Goal: Transaction & Acquisition: Purchase product/service

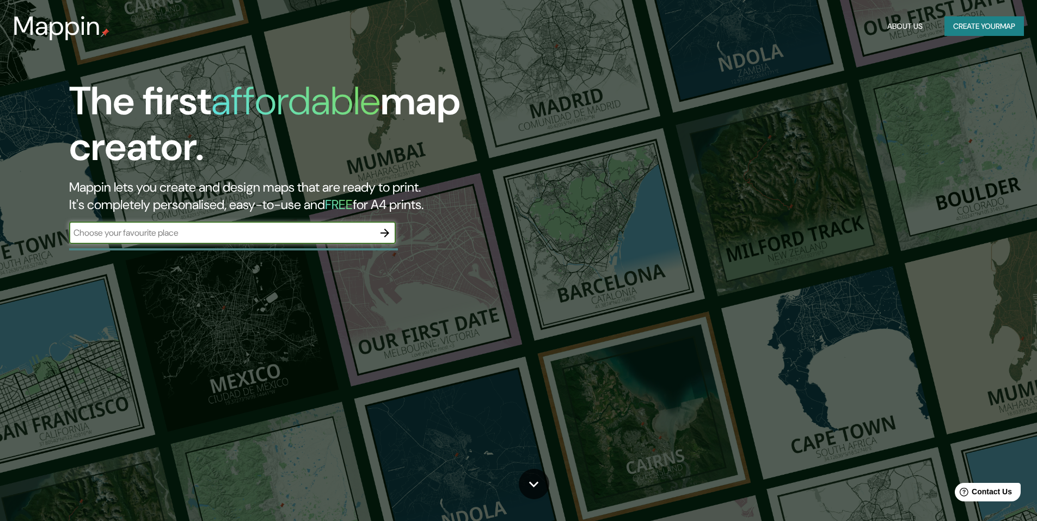
click at [173, 234] on input "text" at bounding box center [221, 232] width 305 height 13
type input "via [PERSON_NAME]"
click at [385, 231] on icon "button" at bounding box center [384, 232] width 13 height 13
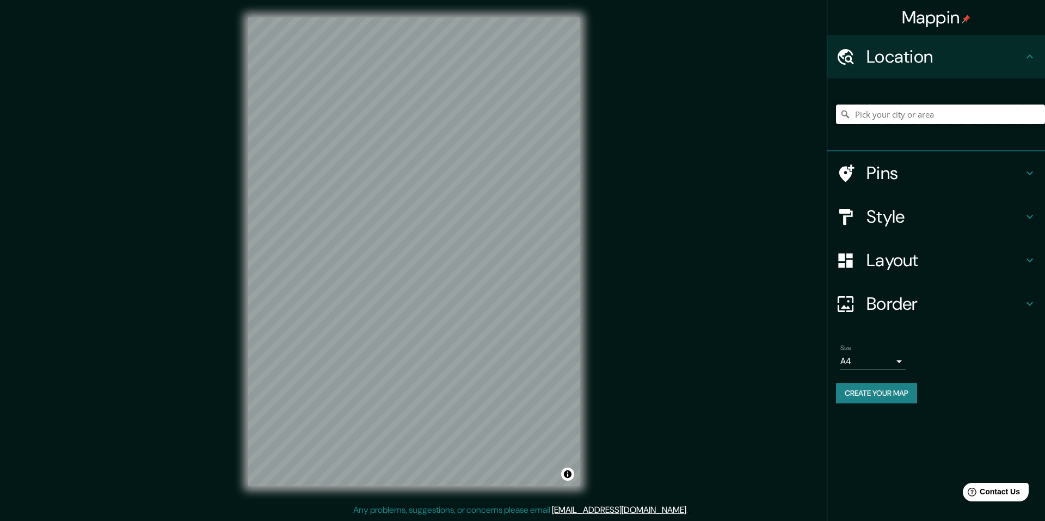
click at [947, 118] on input "Pick your city or area" at bounding box center [940, 115] width 209 height 20
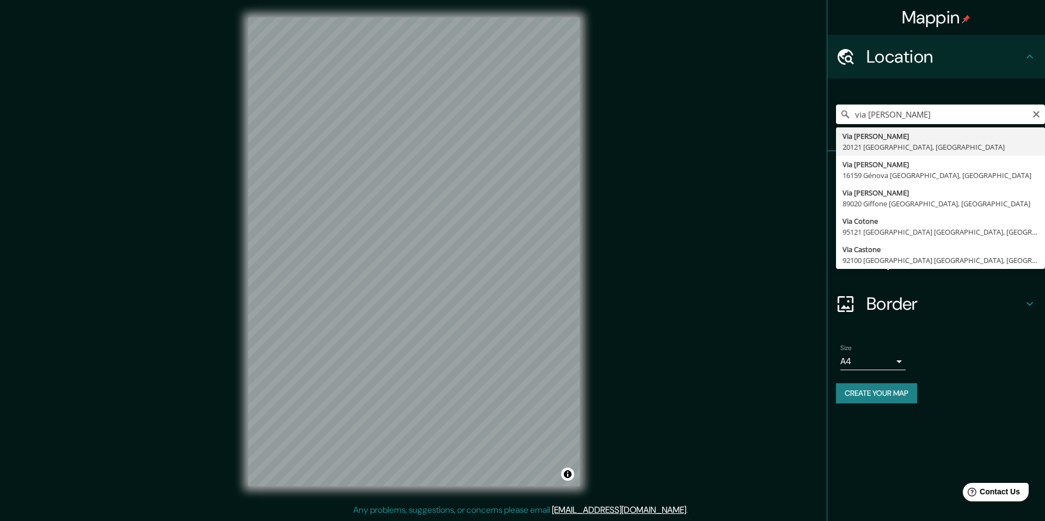
type input "Via [PERSON_NAME], [GEOGRAPHIC_DATA], [GEOGRAPHIC_DATA]"
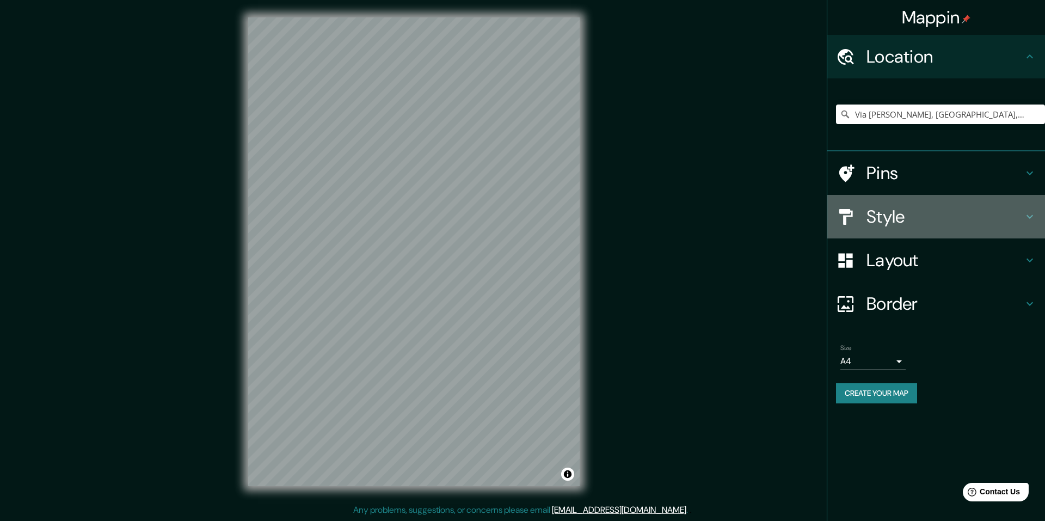
click at [915, 207] on h4 "Style" at bounding box center [945, 217] width 157 height 22
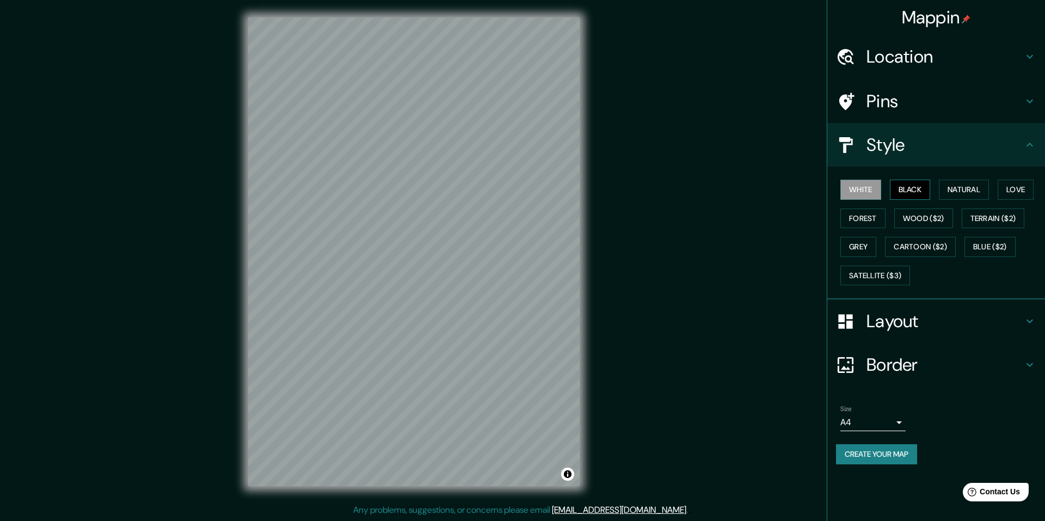
click at [919, 192] on button "Black" at bounding box center [910, 190] width 41 height 20
click at [972, 188] on button "Natural" at bounding box center [964, 190] width 50 height 20
click at [878, 215] on button "Forest" at bounding box center [863, 219] width 45 height 20
click at [1013, 189] on button "Love" at bounding box center [1016, 190] width 36 height 20
click at [981, 198] on button "Natural" at bounding box center [964, 190] width 50 height 20
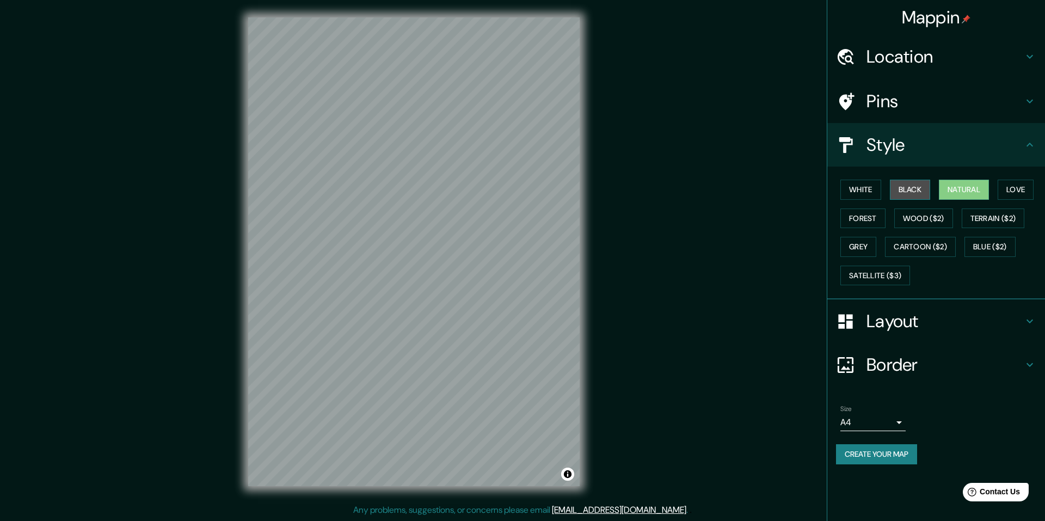
click at [929, 182] on button "Black" at bounding box center [910, 190] width 41 height 20
click at [854, 188] on button "White" at bounding box center [861, 190] width 41 height 20
click at [916, 320] on h4 "Layout" at bounding box center [945, 321] width 157 height 22
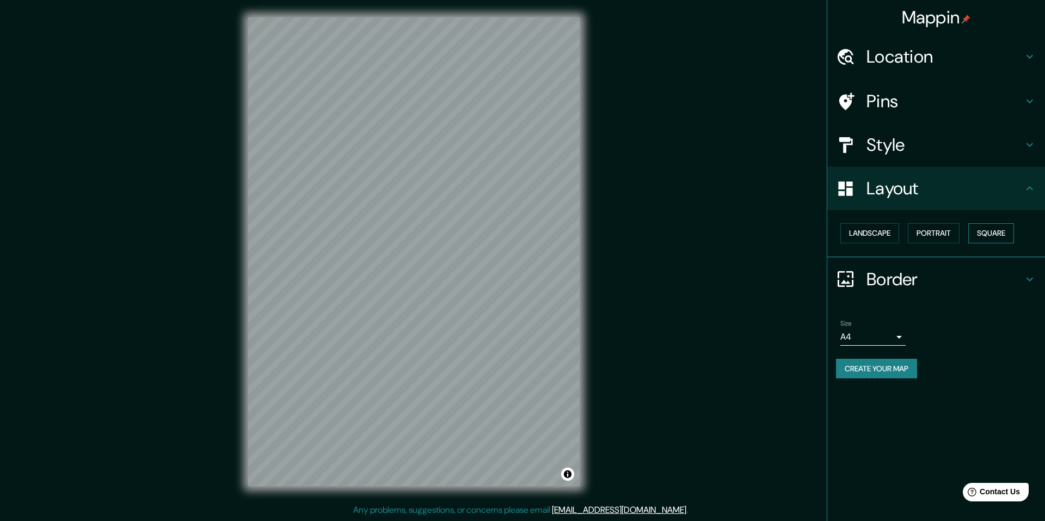
click at [1005, 230] on button "Square" at bounding box center [992, 233] width 46 height 20
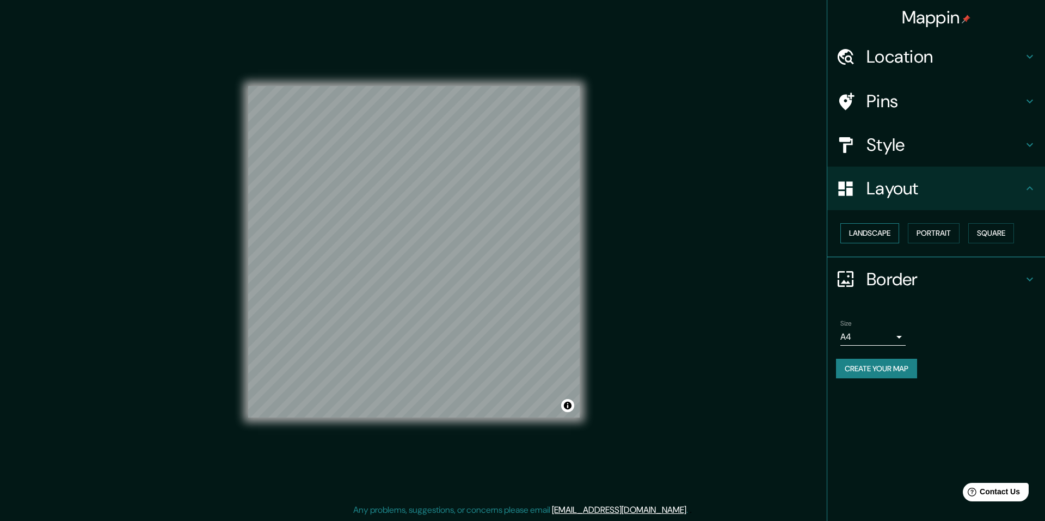
click at [883, 240] on button "Landscape" at bounding box center [870, 233] width 59 height 20
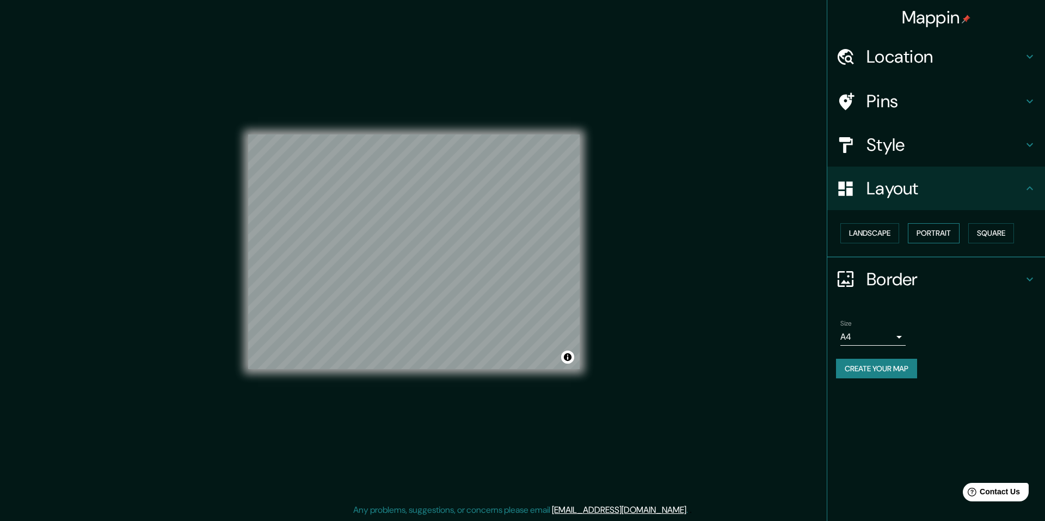
click at [929, 236] on button "Portrait" at bounding box center [934, 233] width 52 height 20
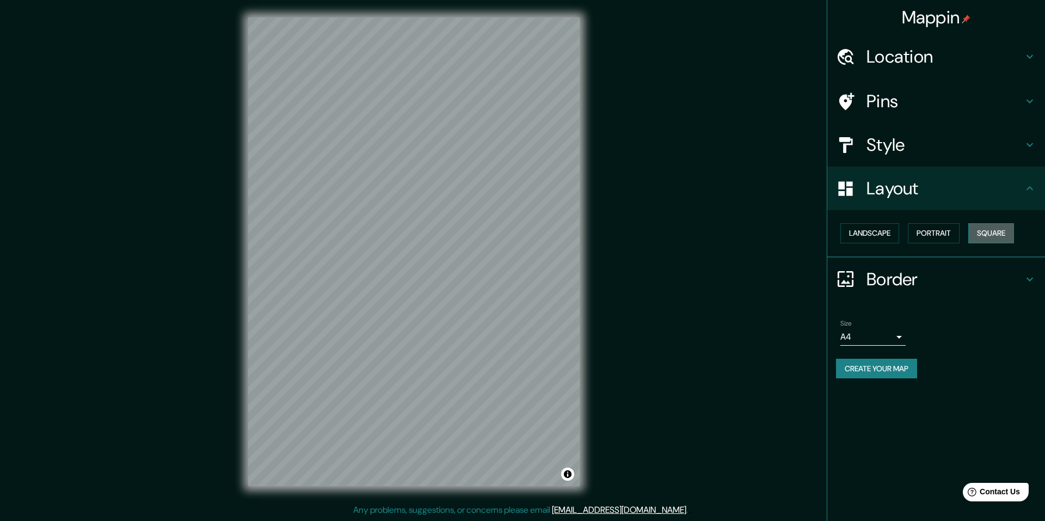
click at [1003, 231] on button "Square" at bounding box center [992, 233] width 46 height 20
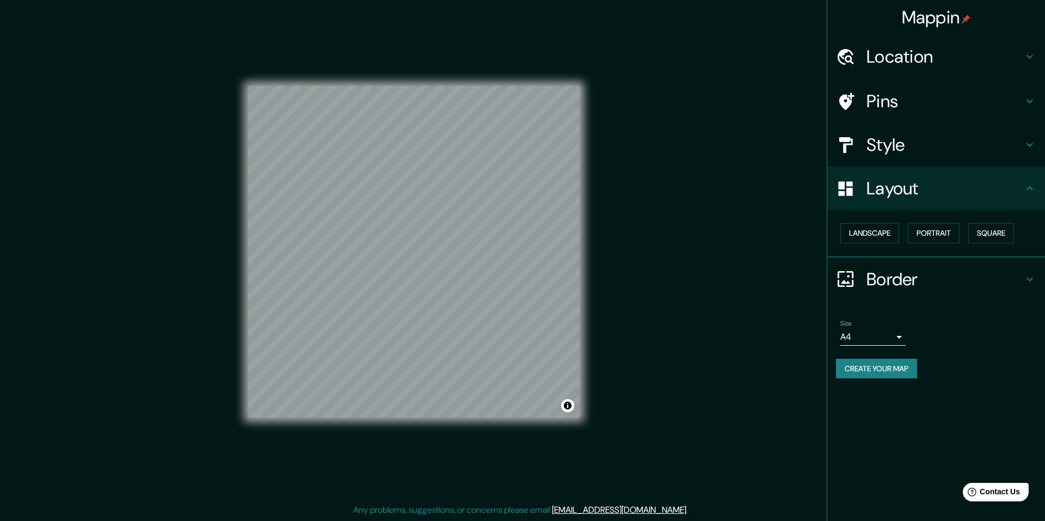
click at [896, 276] on h4 "Border" at bounding box center [945, 279] width 157 height 22
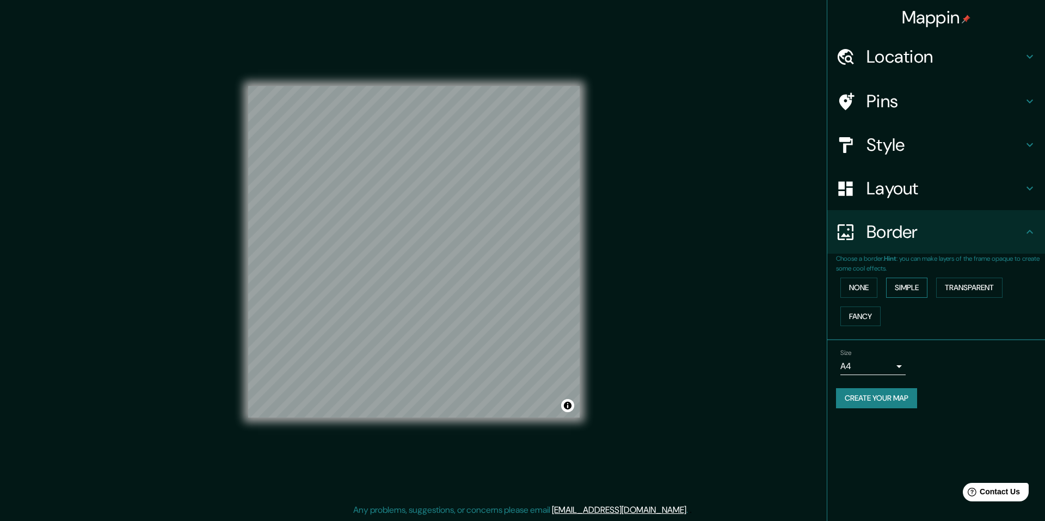
click at [921, 286] on button "Simple" at bounding box center [906, 288] width 41 height 20
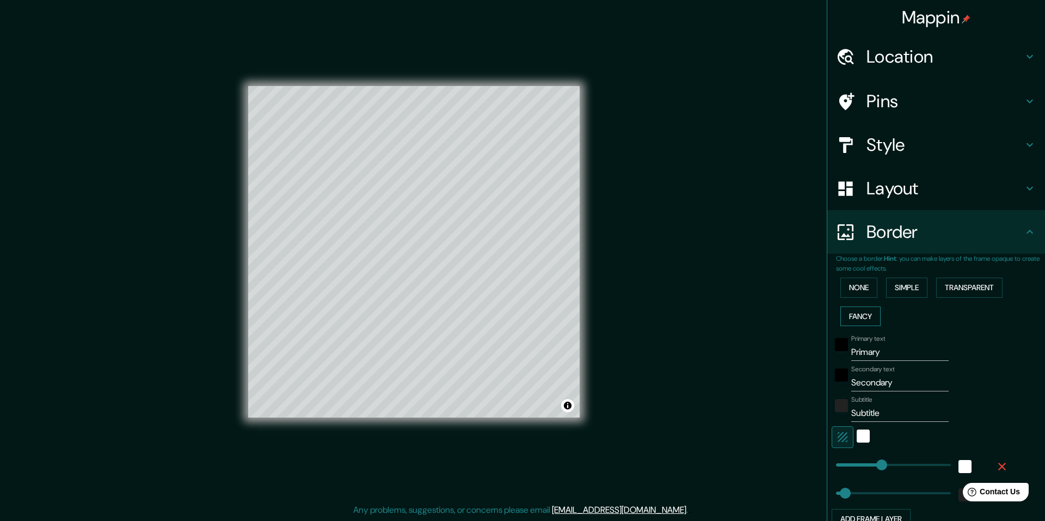
click at [846, 321] on button "Fancy" at bounding box center [861, 317] width 40 height 20
click at [1009, 279] on div "None Simple Transparent Fancy" at bounding box center [940, 301] width 209 height 57
click at [974, 287] on button "Transparent" at bounding box center [969, 288] width 66 height 20
click at [848, 281] on button "None" at bounding box center [859, 288] width 37 height 20
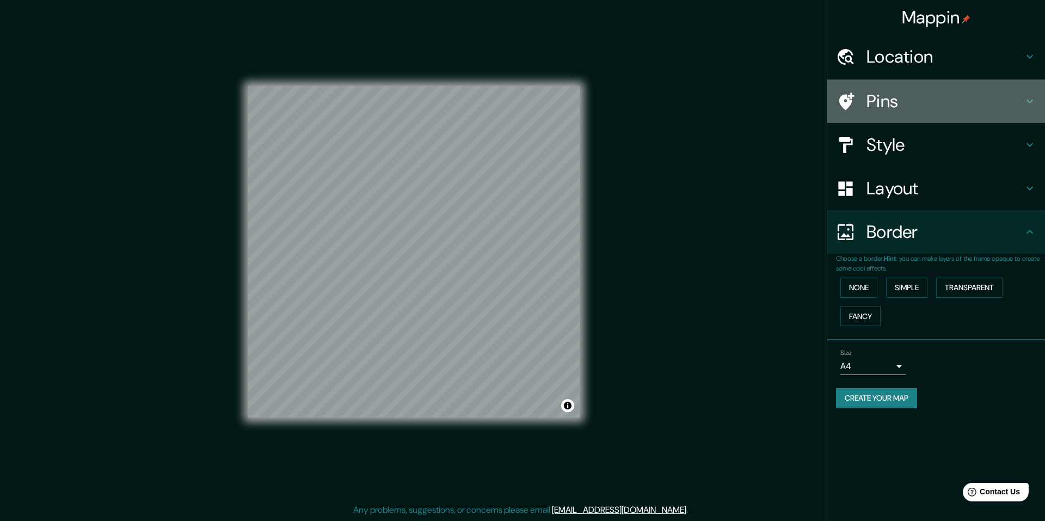
click at [925, 96] on h4 "Pins" at bounding box center [945, 101] width 157 height 22
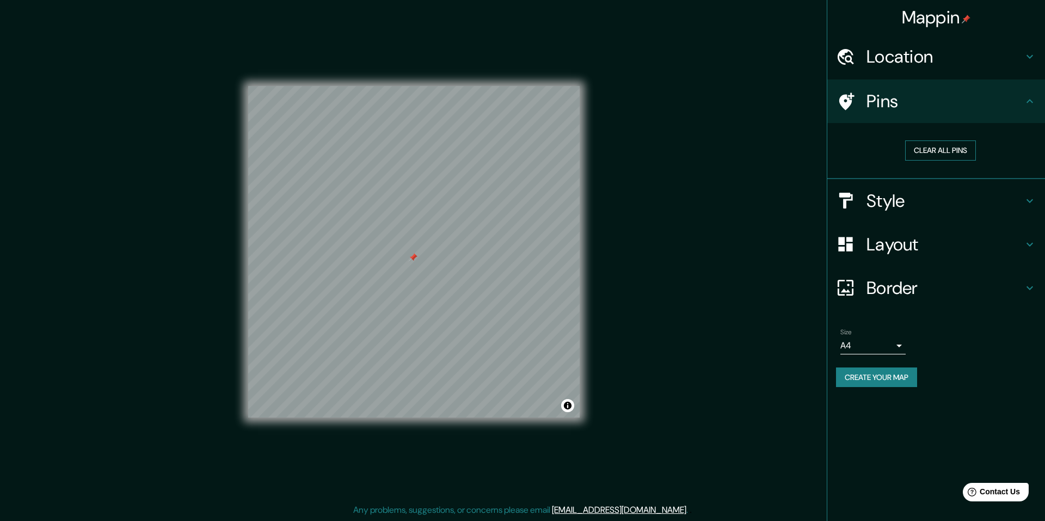
click at [943, 148] on button "Clear all pins" at bounding box center [940, 150] width 71 height 20
click at [933, 59] on h4 "Location" at bounding box center [945, 57] width 157 height 22
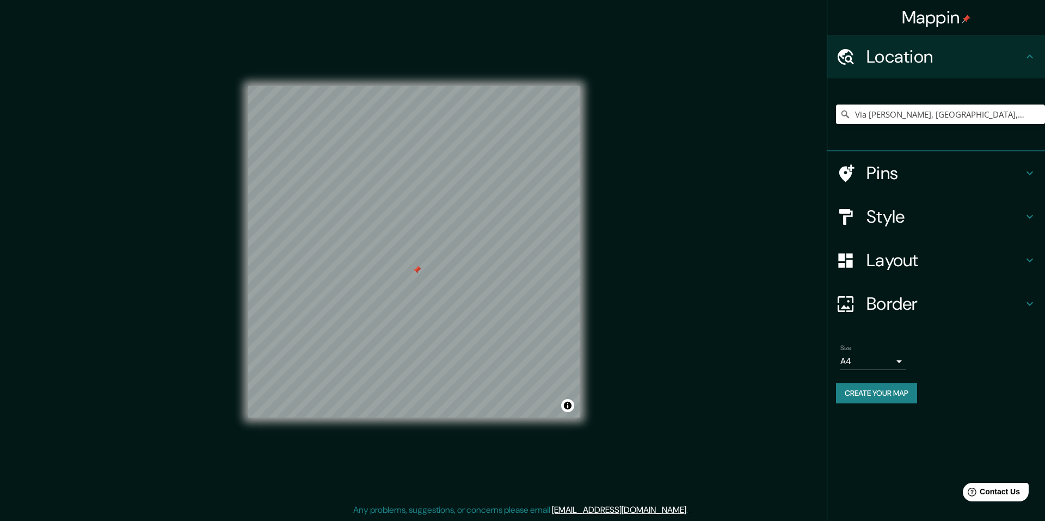
click at [933, 59] on h4 "Location" at bounding box center [945, 57] width 157 height 22
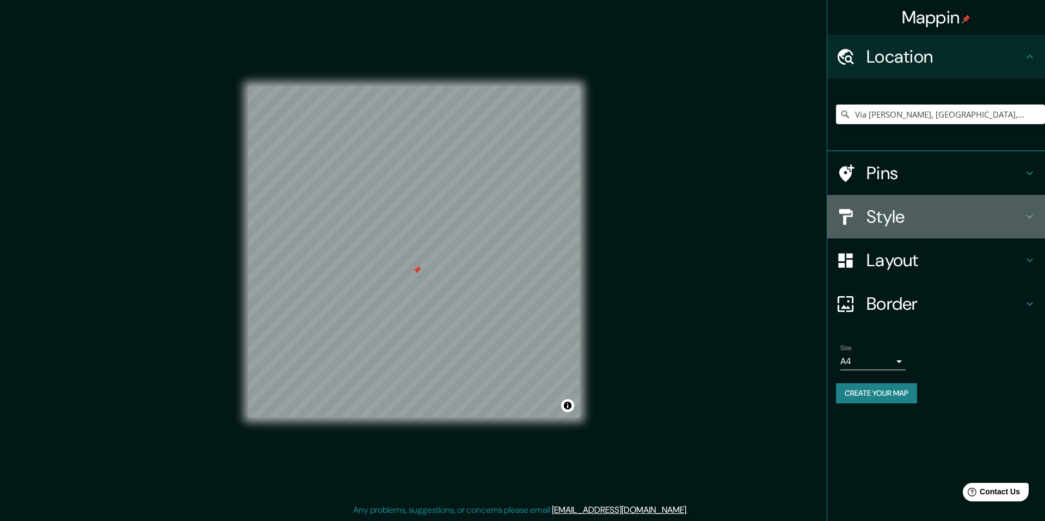
click at [935, 228] on div "Style" at bounding box center [937, 217] width 218 height 44
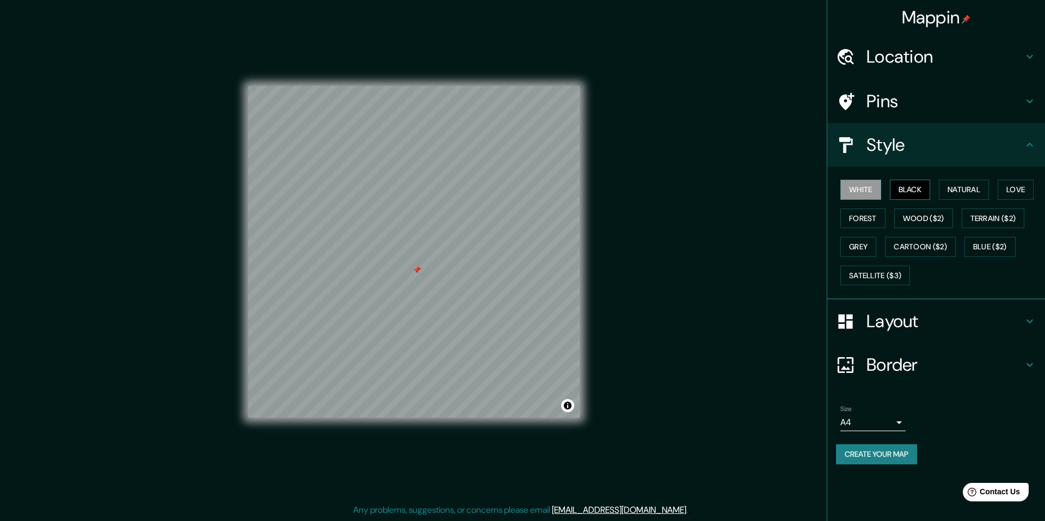
click at [918, 186] on button "Black" at bounding box center [910, 190] width 41 height 20
click at [870, 183] on button "White" at bounding box center [861, 190] width 41 height 20
